Goal: Information Seeking & Learning: Understand process/instructions

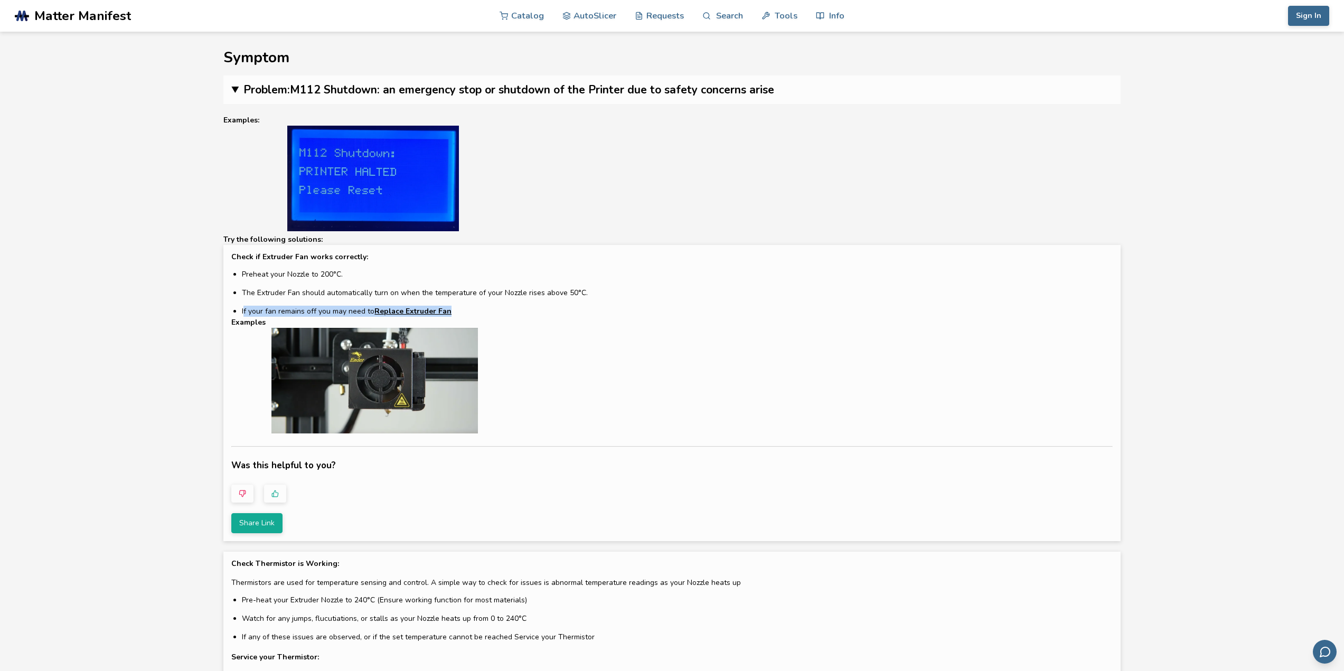
drag, startPoint x: 237, startPoint y: 311, endPoint x: 468, endPoint y: 306, distance: 231.4
click at [468, 306] on li "If your fan remains off you may need to Replace Extruder Fan" at bounding box center [677, 311] width 870 height 11
click at [481, 304] on ul "Preheat your Nozzle to 200°C. The Extruder Fan should automatically turn on whe…" at bounding box center [677, 293] width 870 height 48
drag, startPoint x: 289, startPoint y: 295, endPoint x: 377, endPoint y: 292, distance: 87.7
click at [377, 292] on li "The Extruder Fan should automatically turn on when the temperature of your Nozz…" at bounding box center [677, 292] width 870 height 11
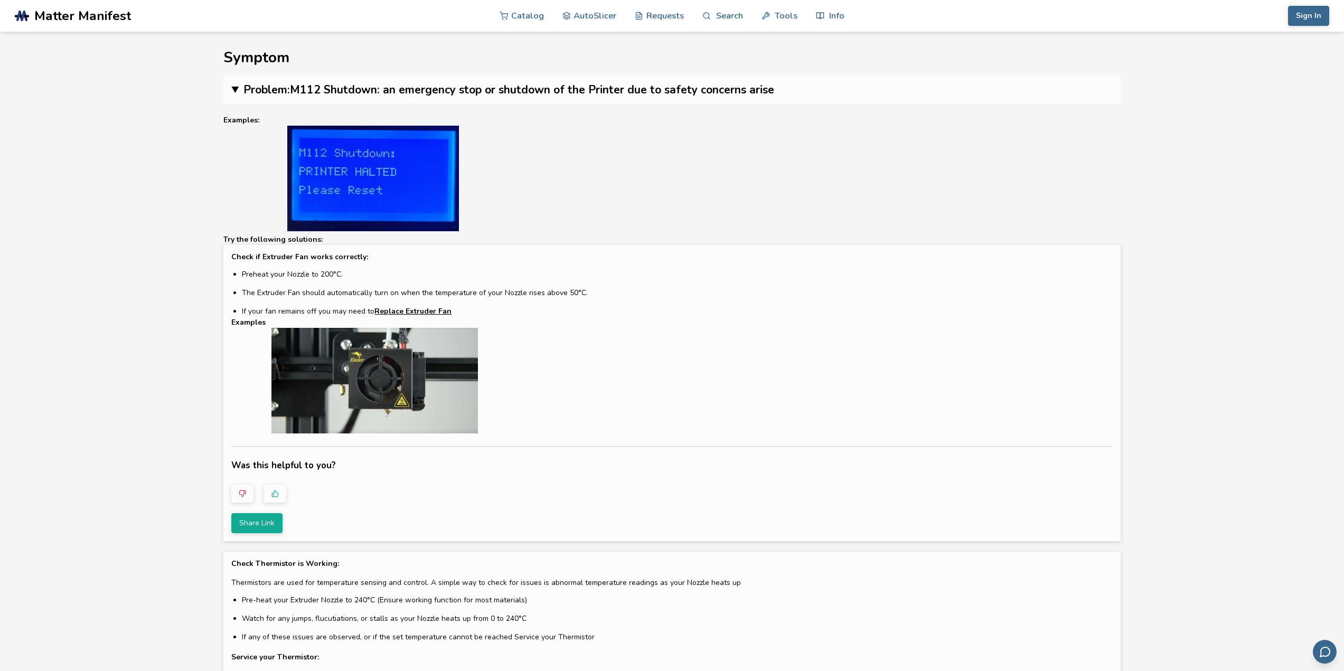
click at [666, 300] on ul "Preheat your Nozzle to 200°C. The Extruder Fan should automatically turn on whe…" at bounding box center [677, 293] width 870 height 48
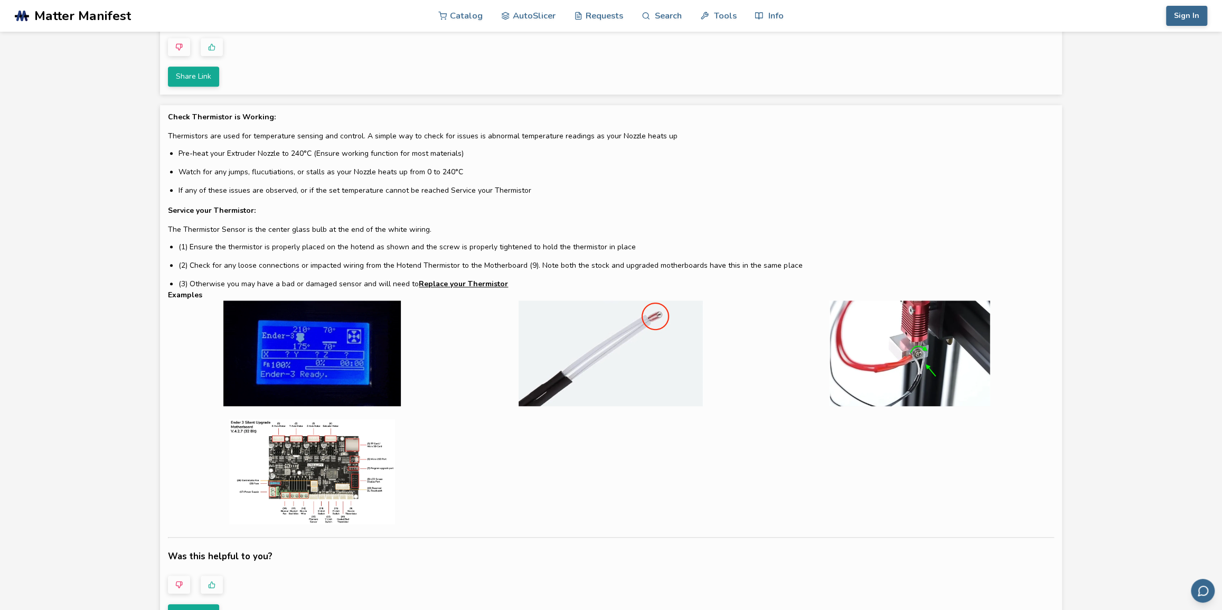
scroll to position [384, 0]
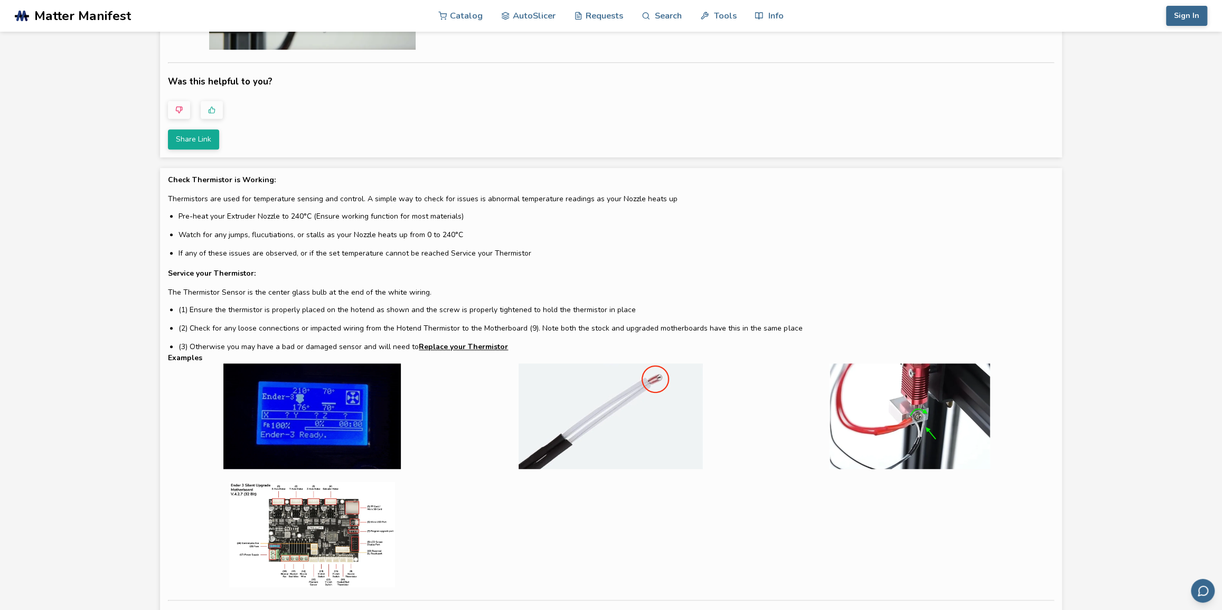
click at [919, 424] on img at bounding box center [910, 416] width 288 height 106
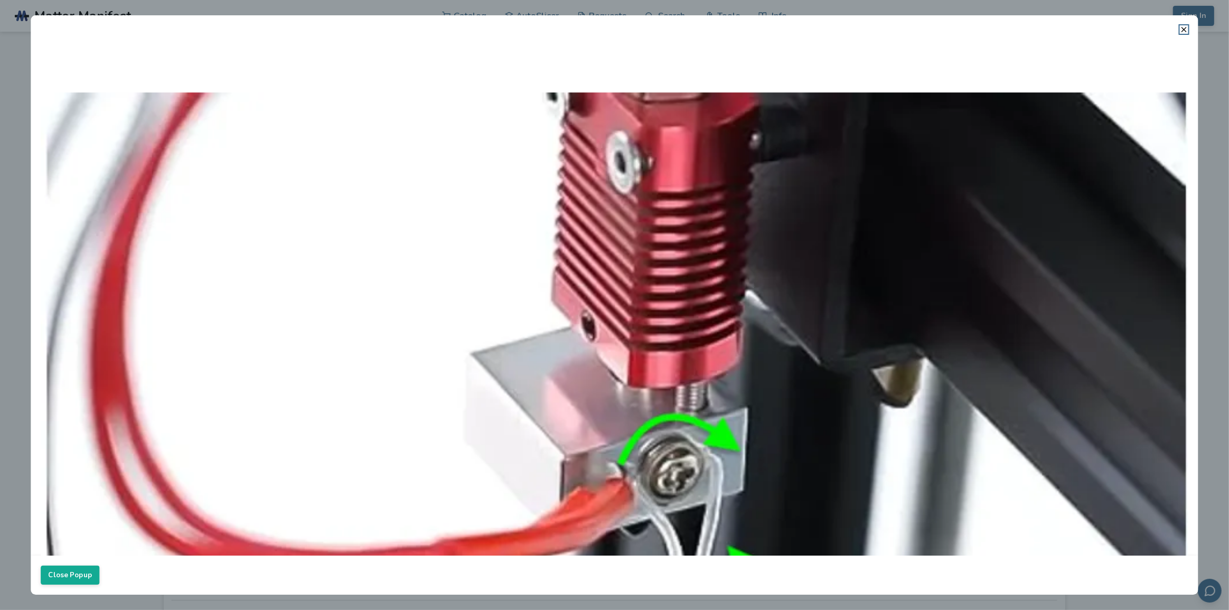
click at [757, 339] on img at bounding box center [615, 469] width 1148 height 860
click at [629, 365] on img at bounding box center [615, 469] width 1148 height 860
drag, startPoint x: 621, startPoint y: 363, endPoint x: 1022, endPoint y: 176, distance: 442.8
click at [989, 205] on img at bounding box center [615, 469] width 1148 height 860
click at [1176, 33] on header at bounding box center [615, 24] width 1168 height 18
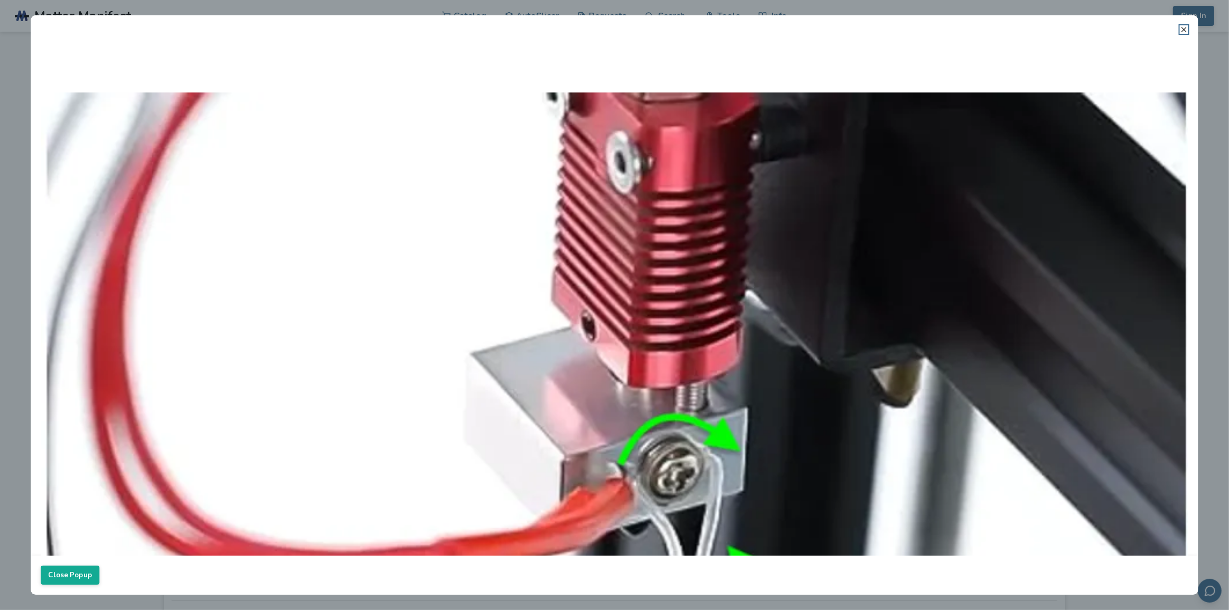
click at [1186, 26] on icon at bounding box center [1184, 29] width 8 height 8
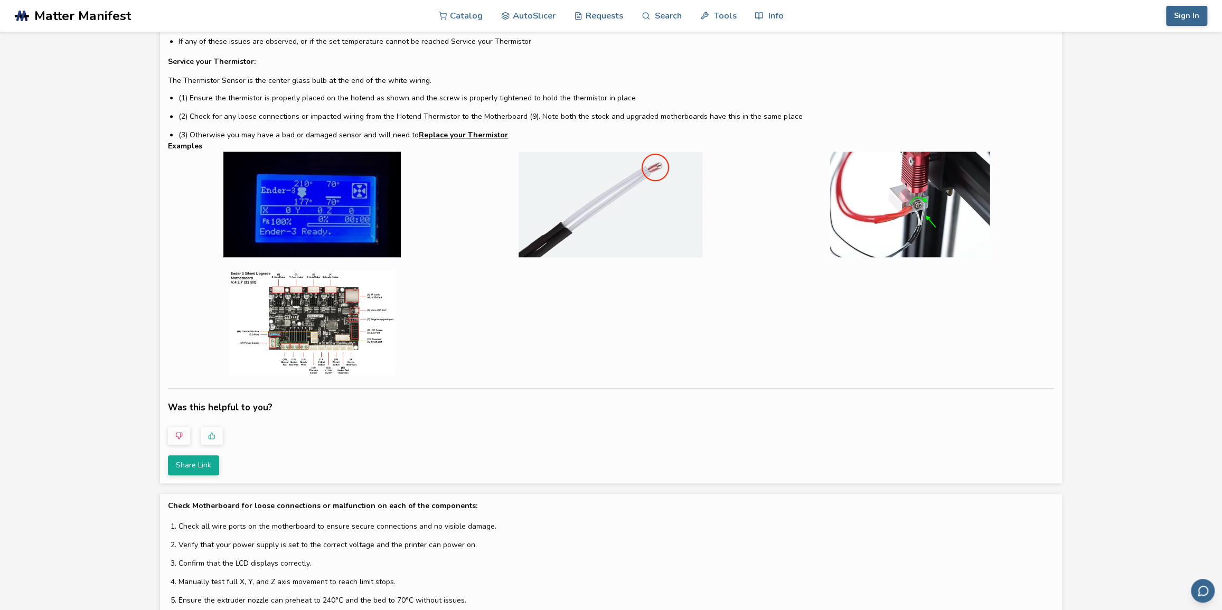
scroll to position [624, 0]
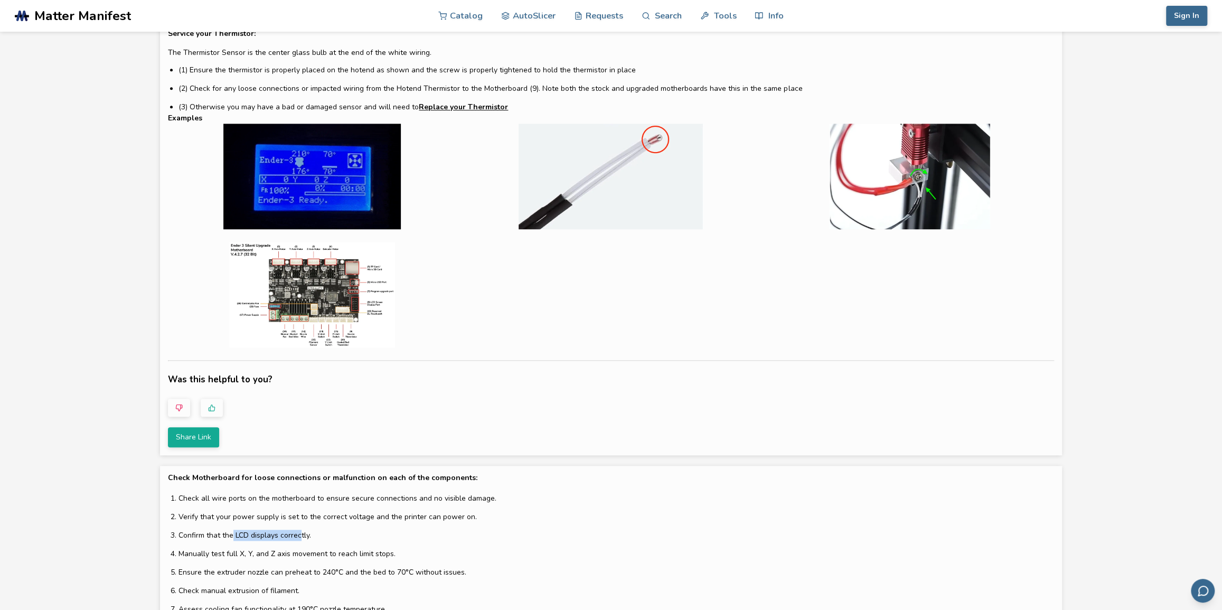
drag, startPoint x: 258, startPoint y: 530, endPoint x: 303, endPoint y: 530, distance: 44.9
click at [301, 530] on li "Confirm that the LCD displays correctly." at bounding box center [615, 535] width 875 height 11
click at [353, 534] on li "Confirm that the LCD displays correctly." at bounding box center [615, 535] width 875 height 11
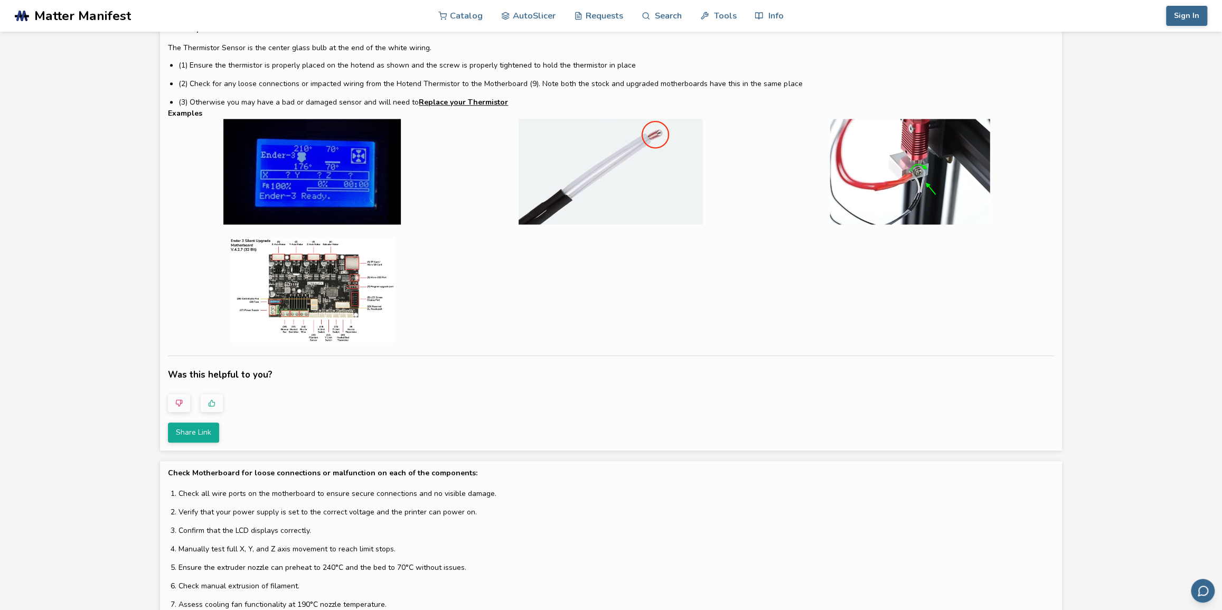
scroll to position [720, 0]
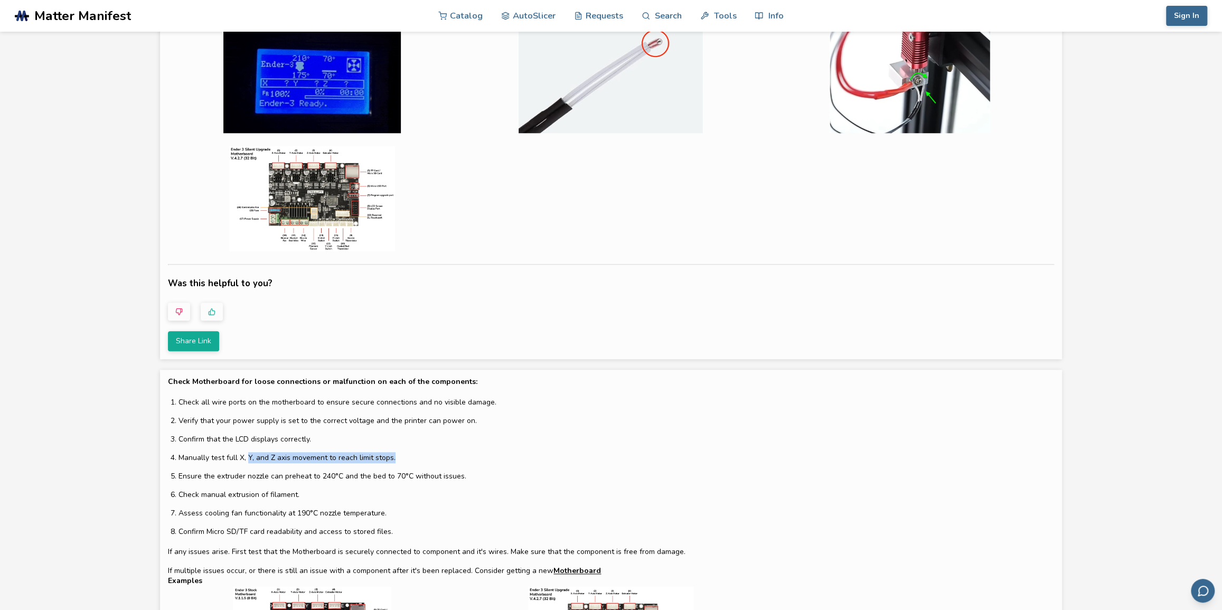
drag, startPoint x: 248, startPoint y: 458, endPoint x: 403, endPoint y: 454, distance: 155.8
click at [403, 454] on li "Manually test full X, Y, and Z axis movement to reach limit stops." at bounding box center [615, 457] width 875 height 11
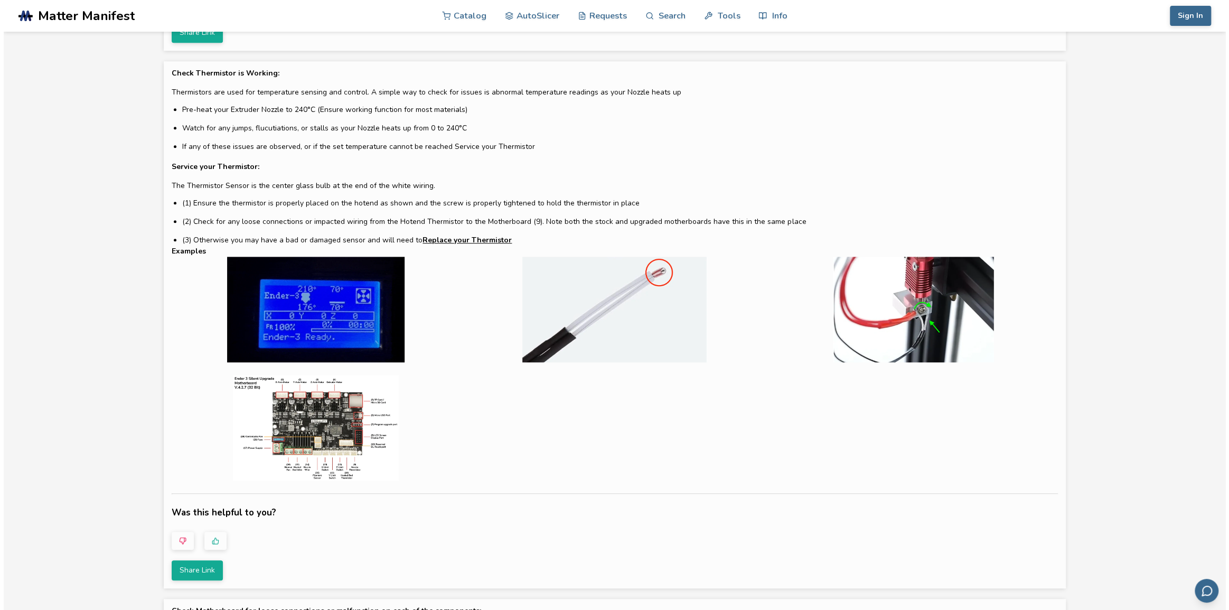
scroll to position [480, 0]
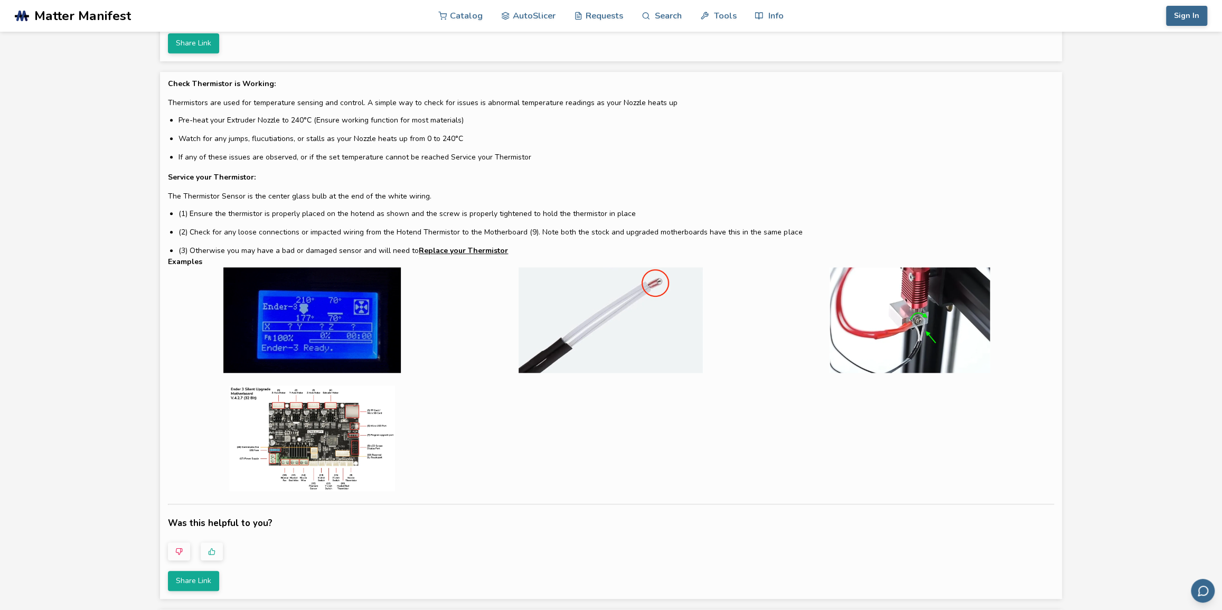
click at [936, 317] on img at bounding box center [910, 320] width 288 height 106
